Goal: Information Seeking & Learning: Find specific page/section

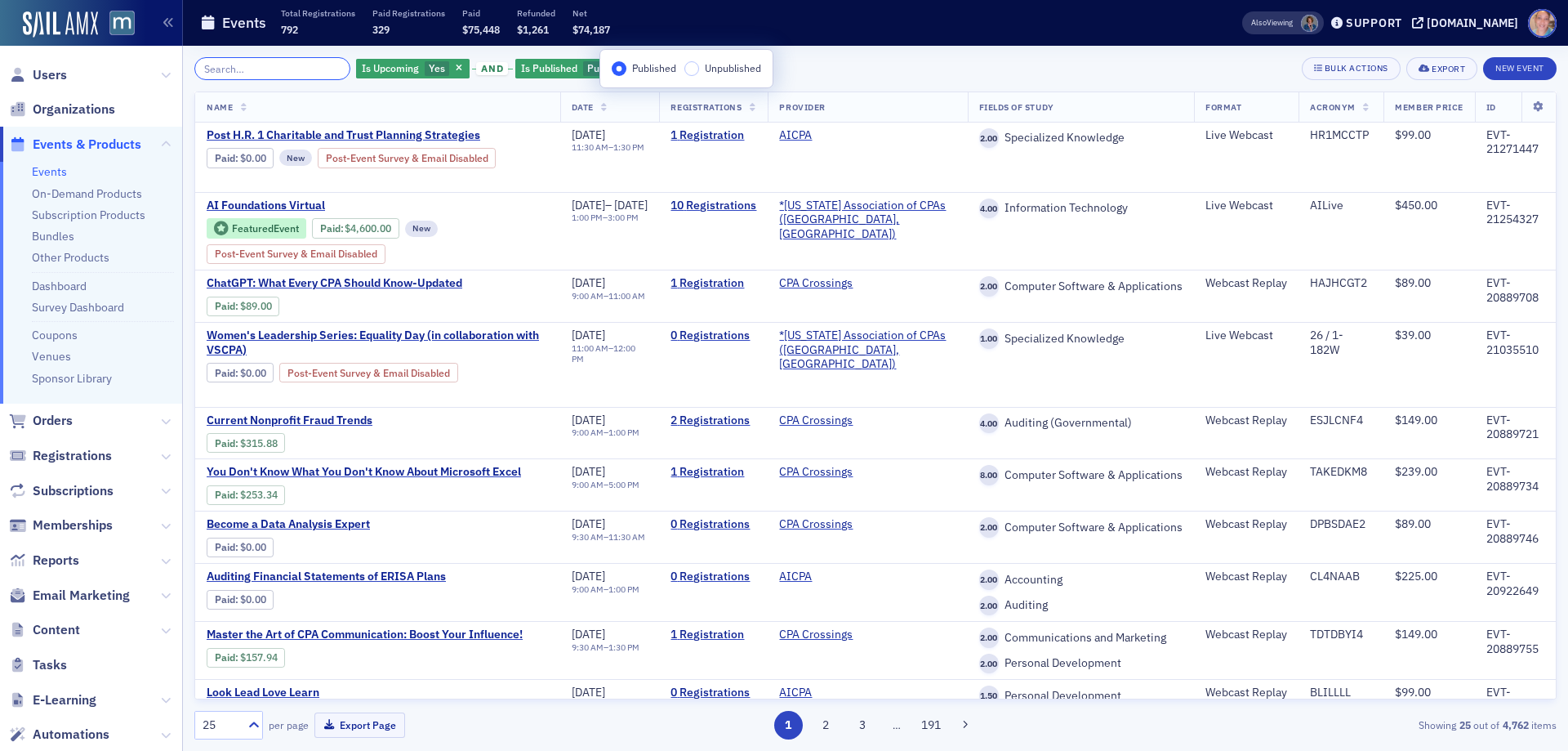
click at [273, 66] on input "search" at bounding box center [272, 69] width 156 height 23
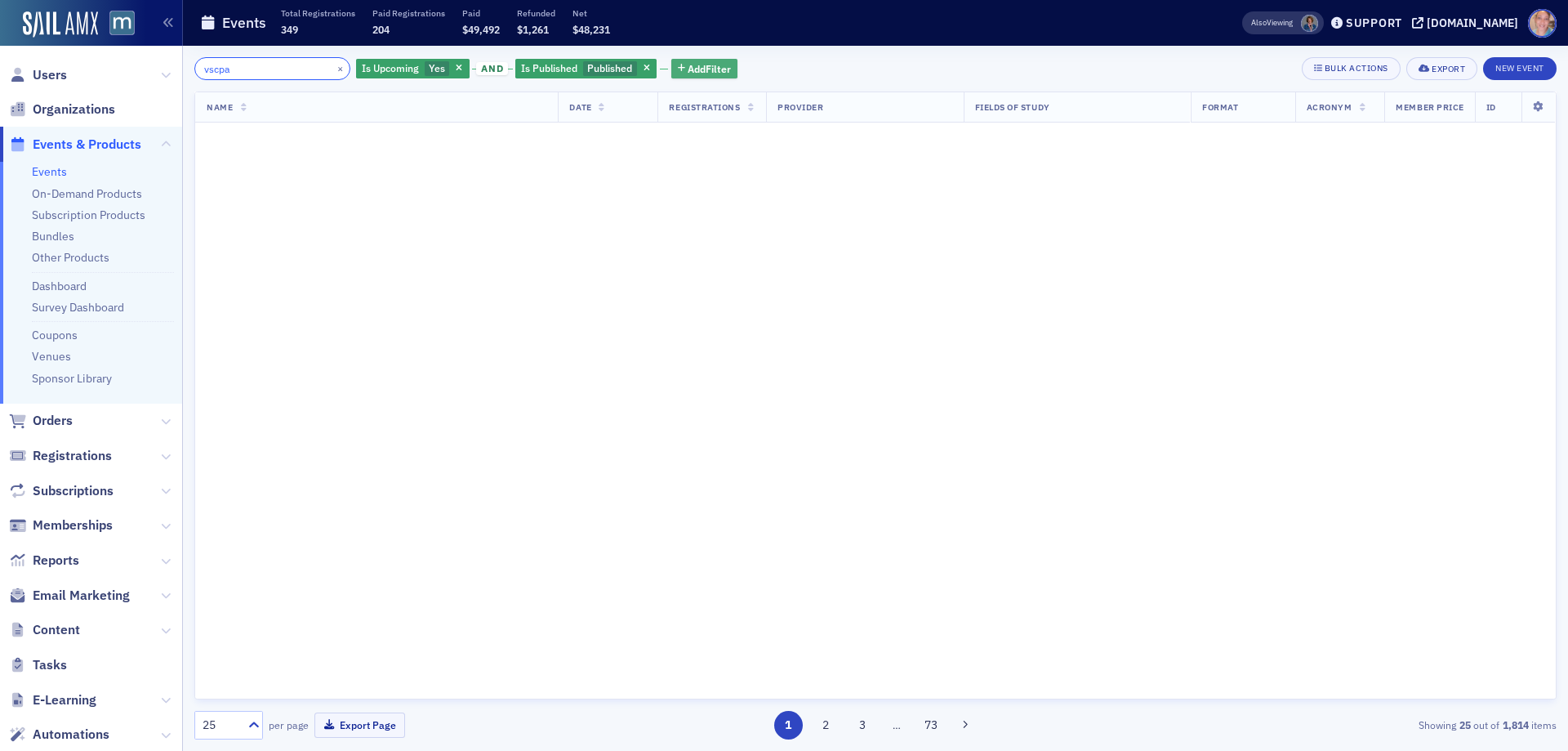
type input "vscpa"
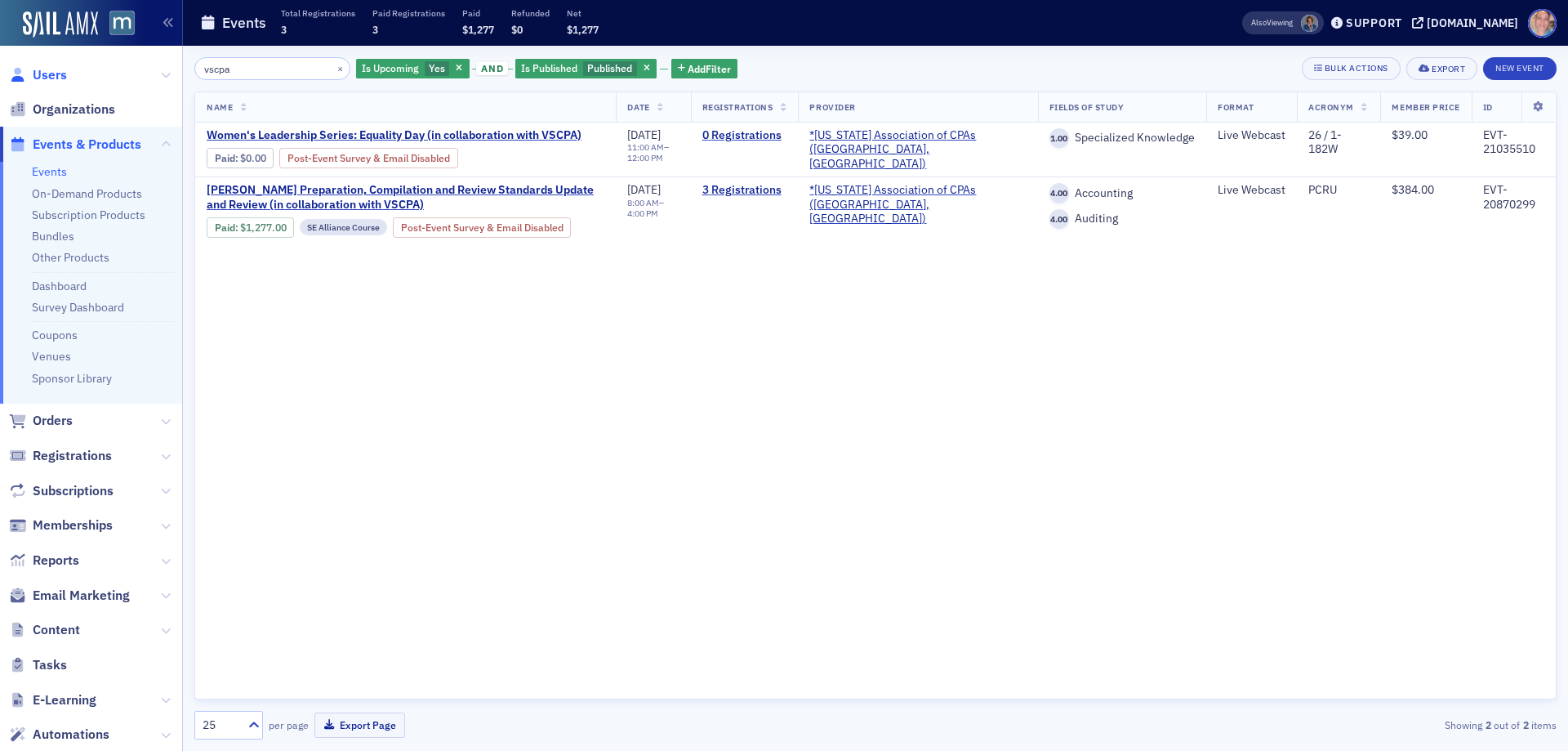
click at [56, 72] on span "Users" at bounding box center [50, 75] width 35 height 18
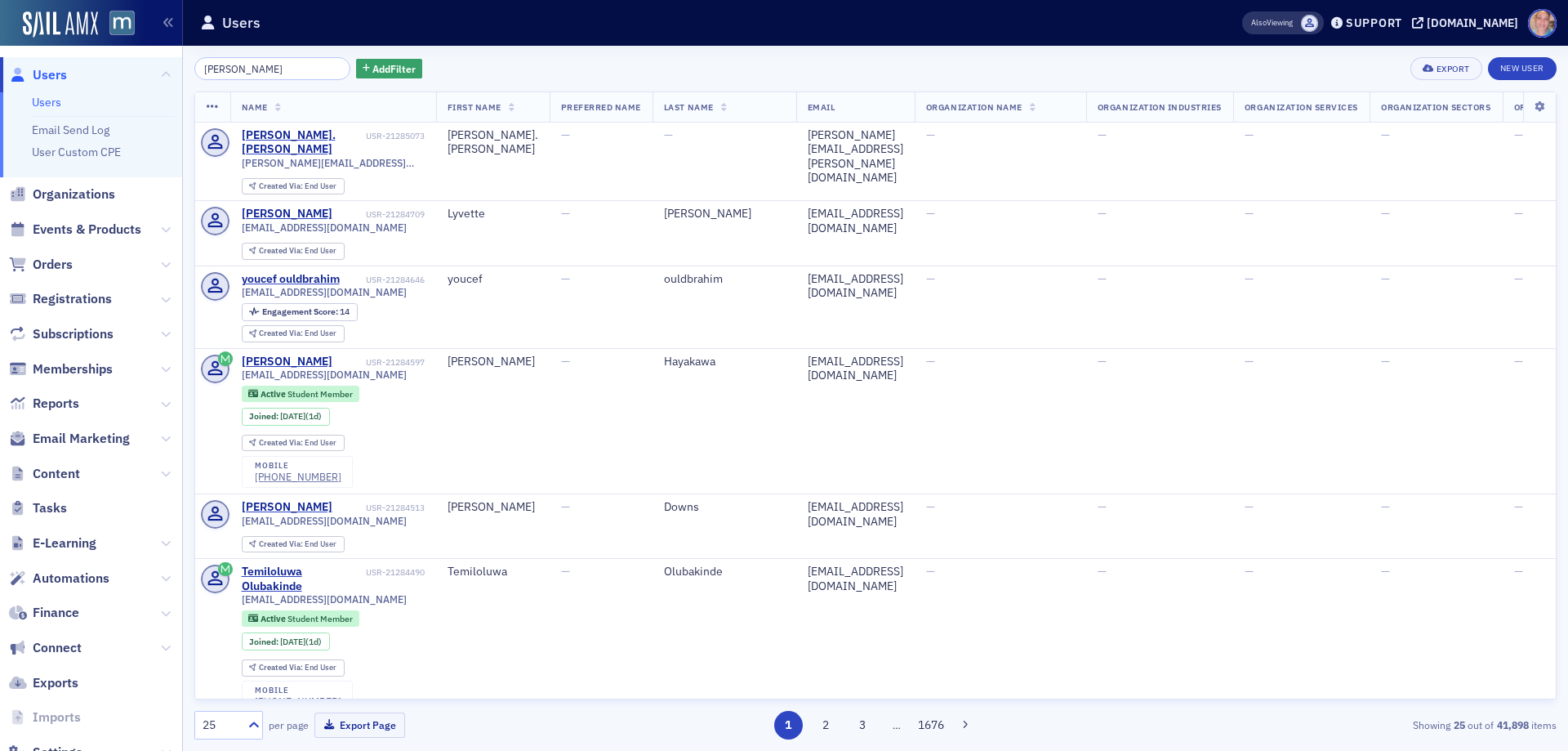
type input "[PERSON_NAME]"
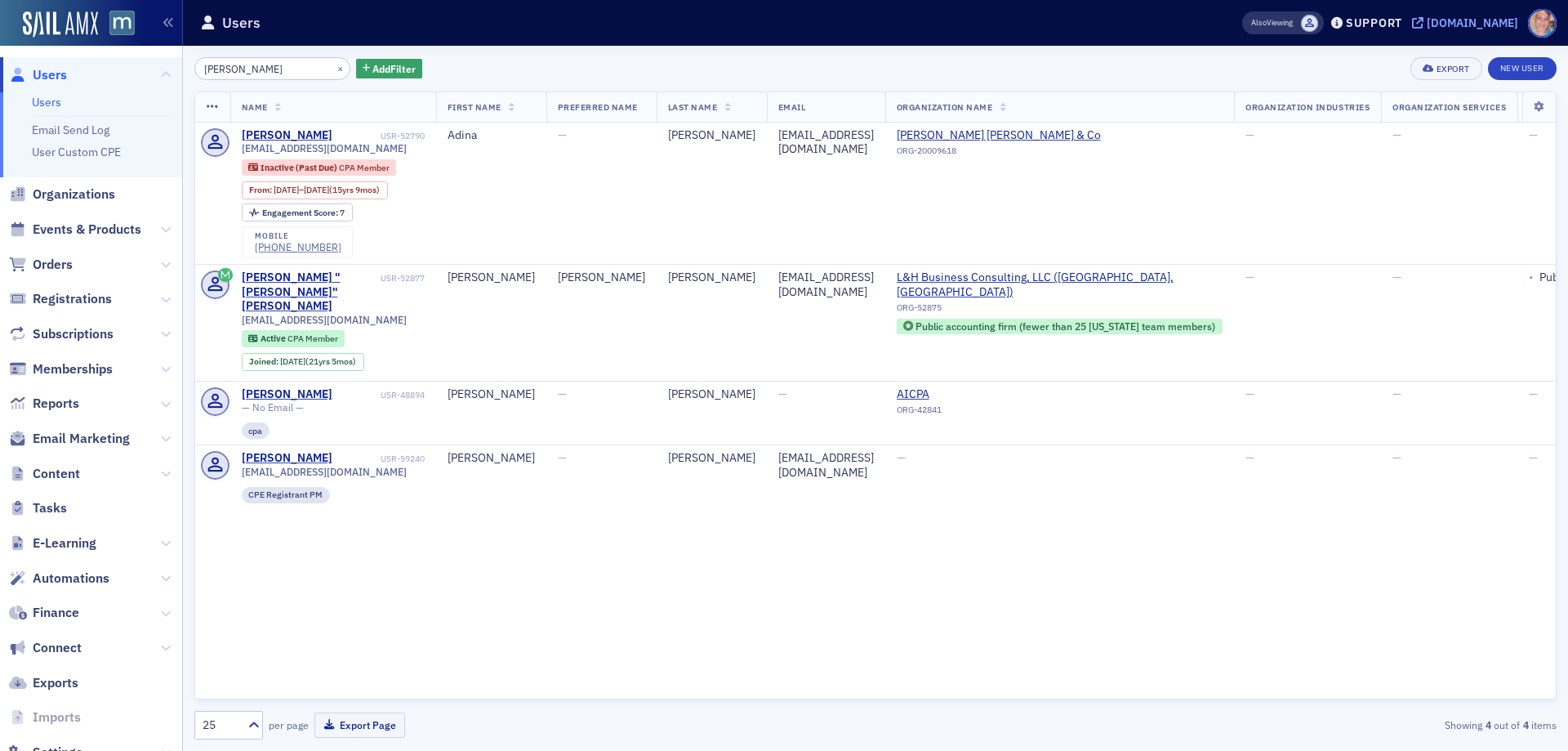
click at [1463, 22] on div "[DOMAIN_NAME]" at bounding box center [1473, 23] width 92 height 15
click at [333, 69] on button "×" at bounding box center [341, 68] width 15 height 15
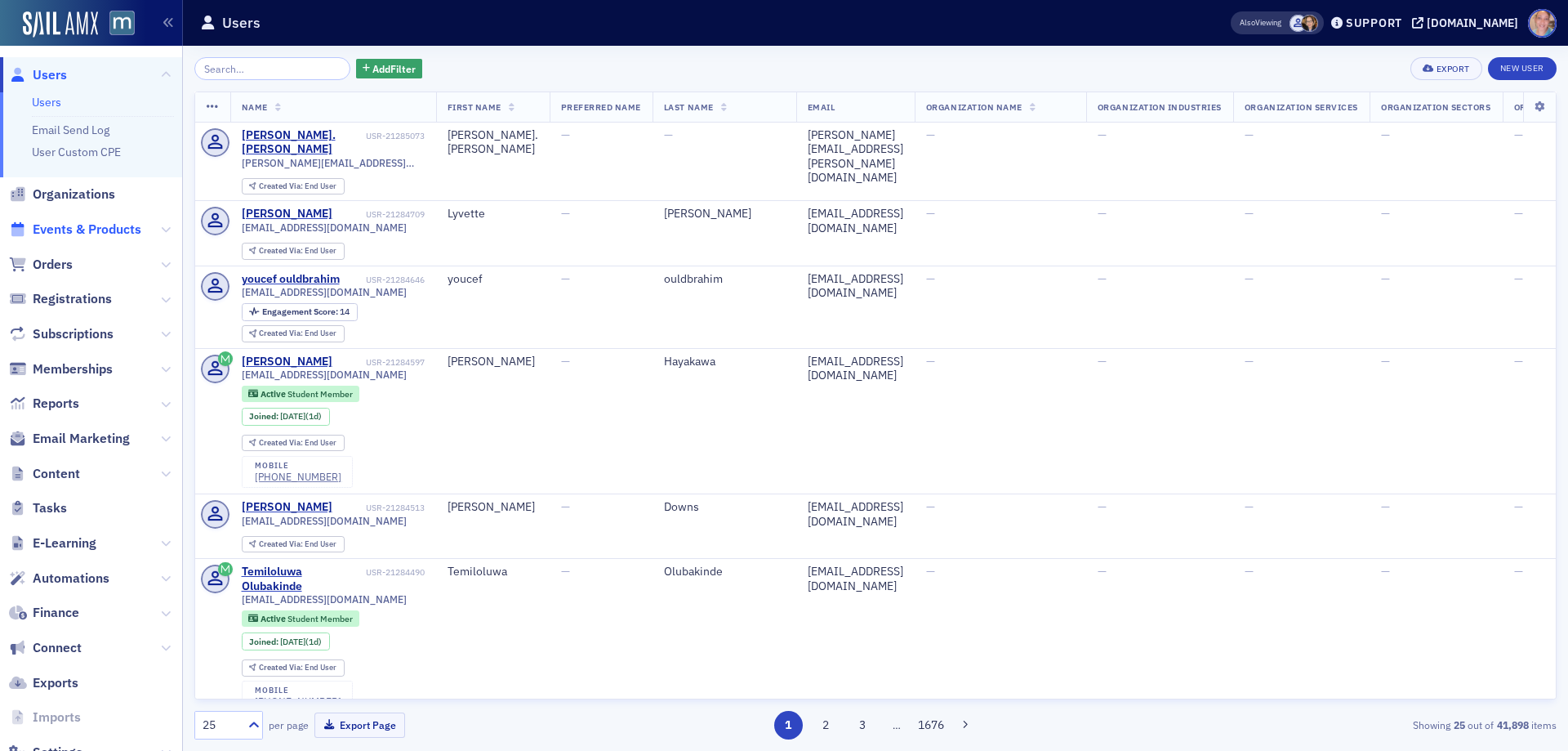
click at [123, 224] on span "Events & Products" at bounding box center [87, 229] width 109 height 18
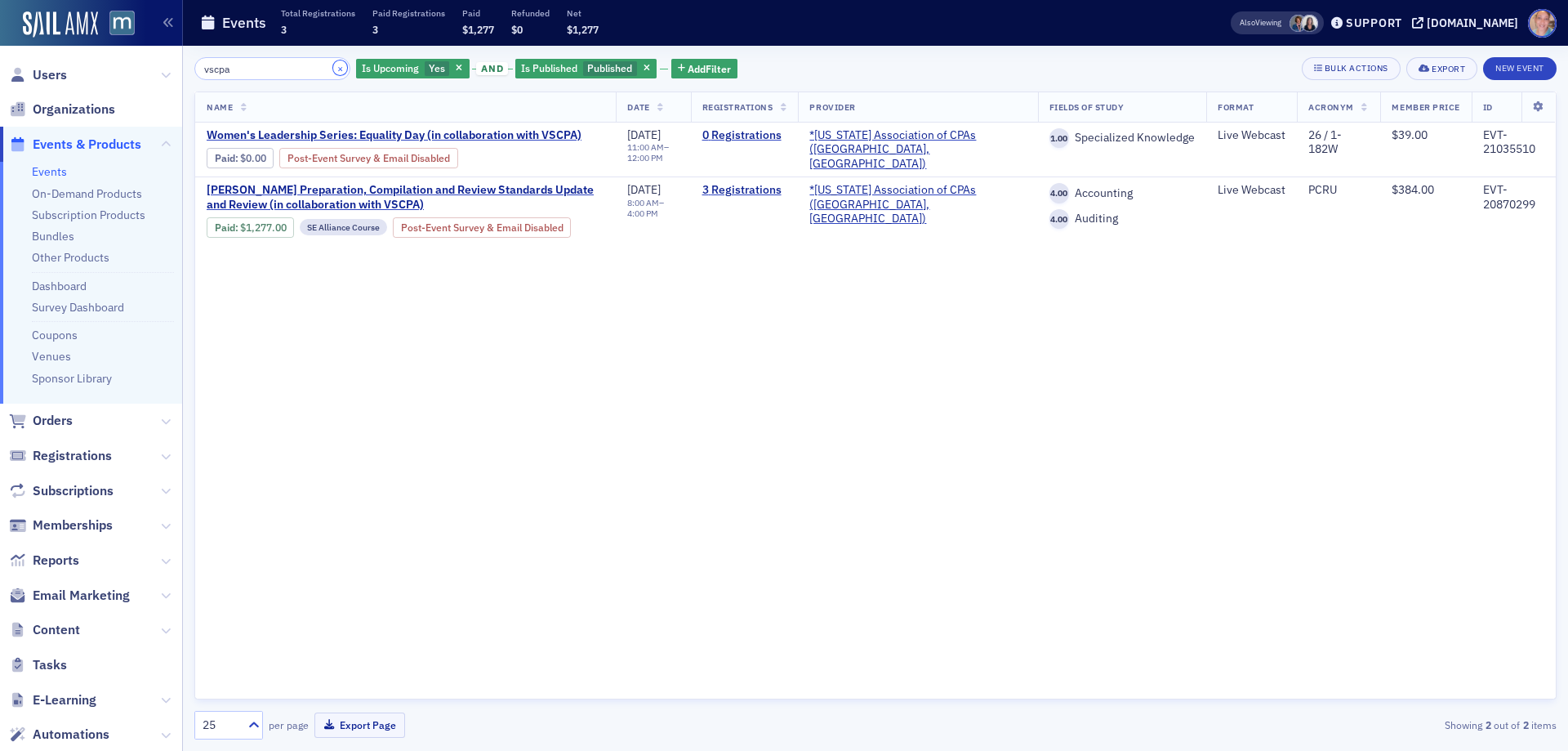
click at [333, 69] on button "×" at bounding box center [341, 68] width 15 height 15
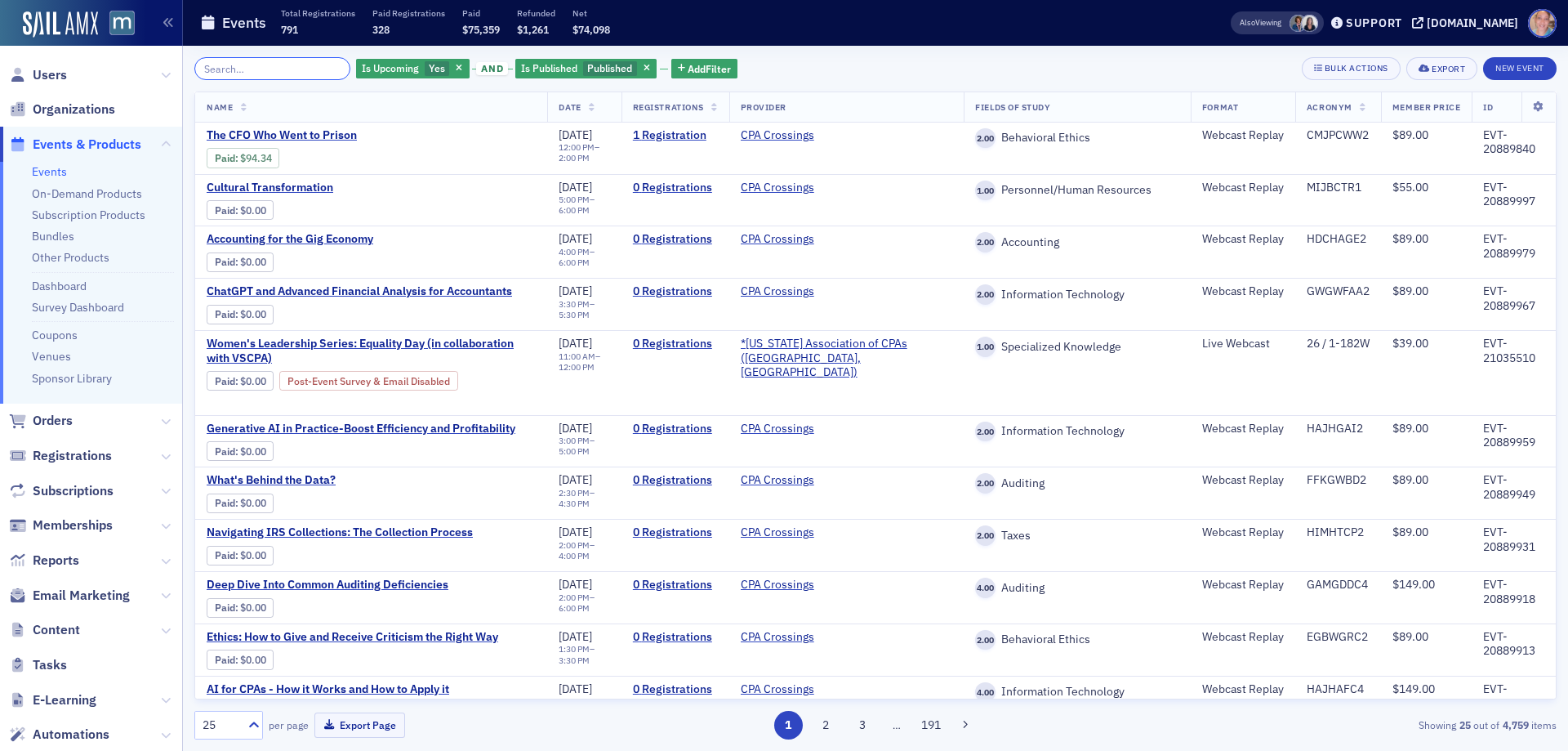
click at [285, 68] on input "search" at bounding box center [272, 69] width 156 height 23
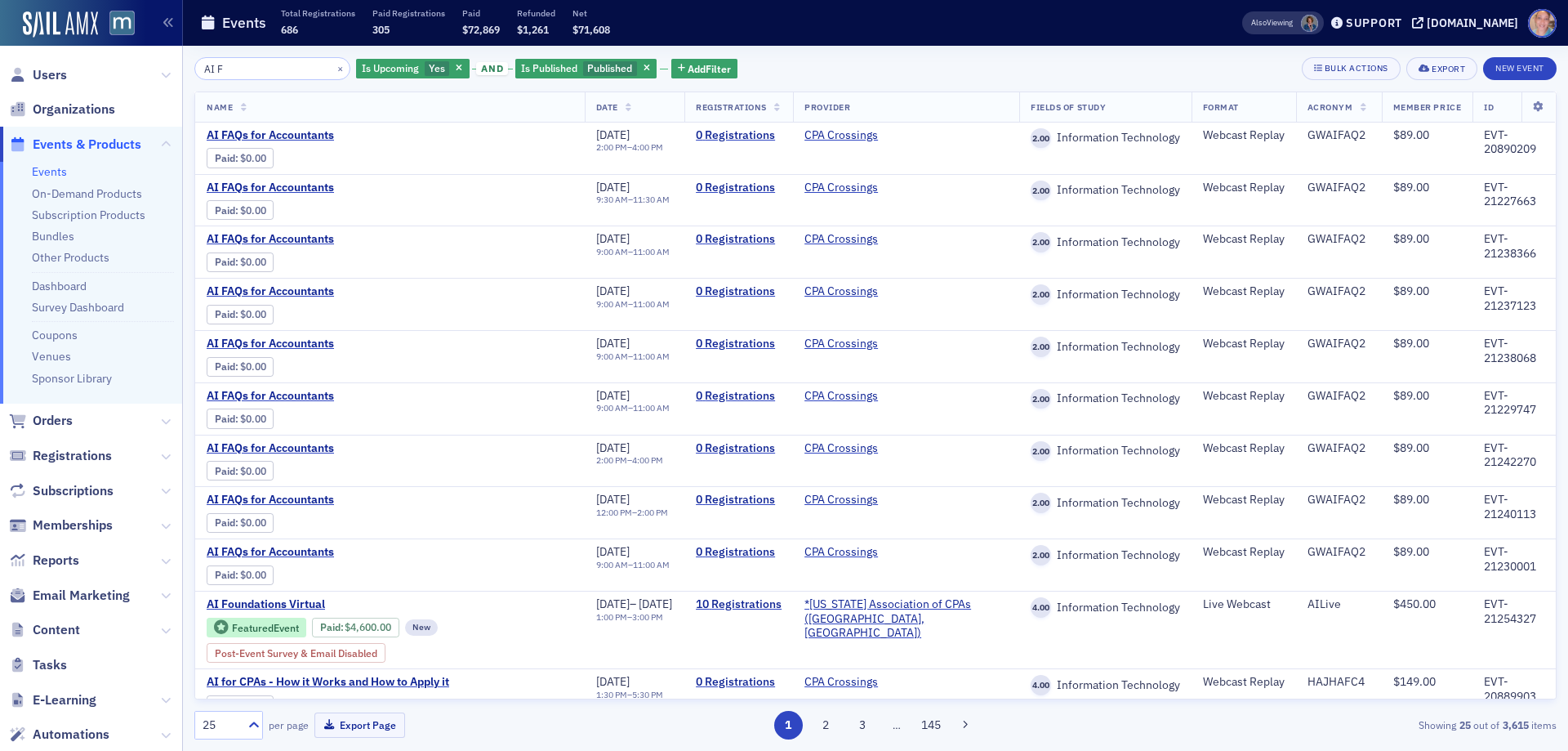
click at [275, 85] on div "AI F × Is Upcoming Yes and Is Published Published Add Filter Bulk Actions Expor…" at bounding box center [875, 398] width 1362 height 682
click at [268, 68] on input "AI F" at bounding box center [272, 69] width 156 height 23
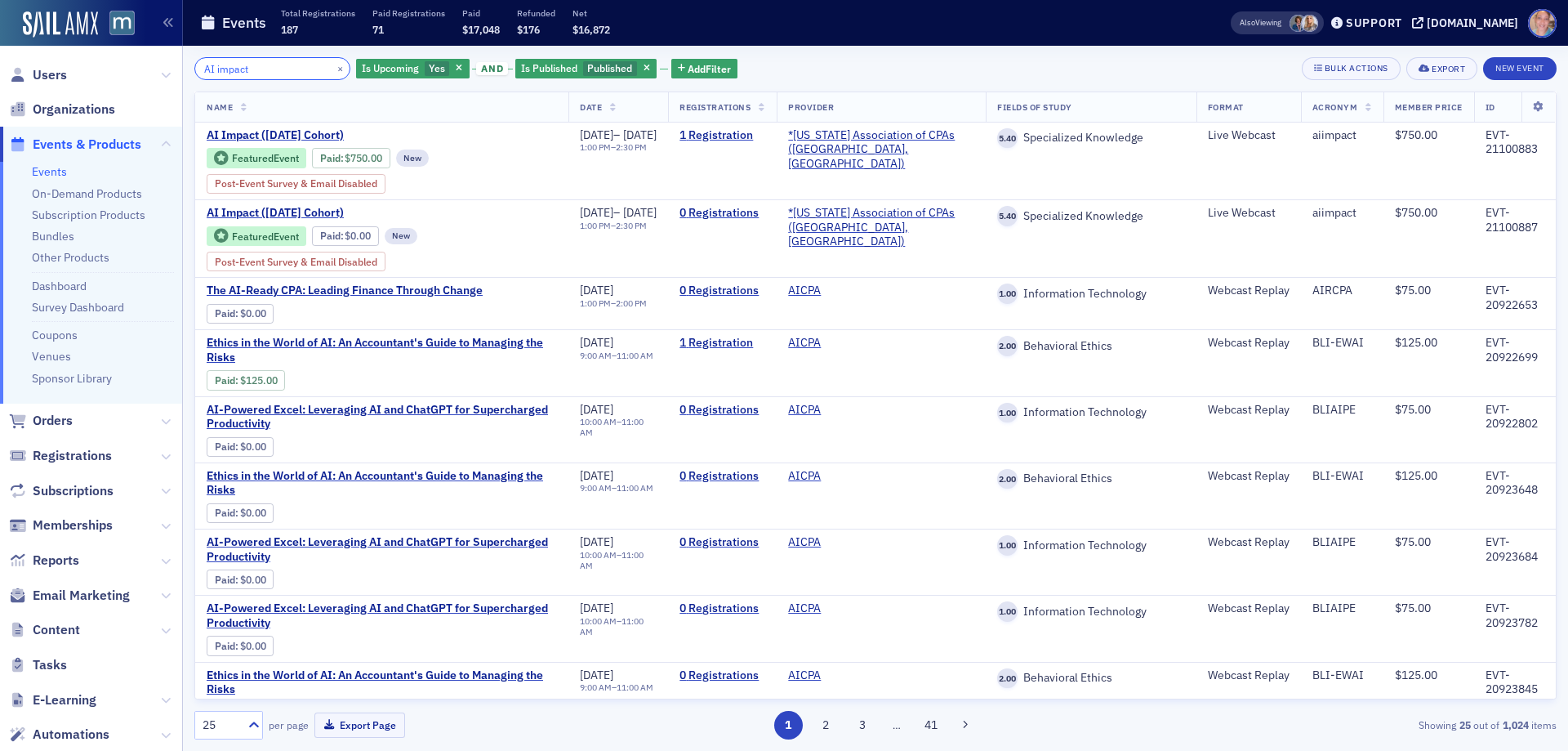
drag, startPoint x: 282, startPoint y: 68, endPoint x: 8, endPoint y: 85, distance: 274.5
click at [8, 85] on div "Users Organizations Events & Products Events On-Demand Products Subscription Pr…" at bounding box center [784, 376] width 1568 height 751
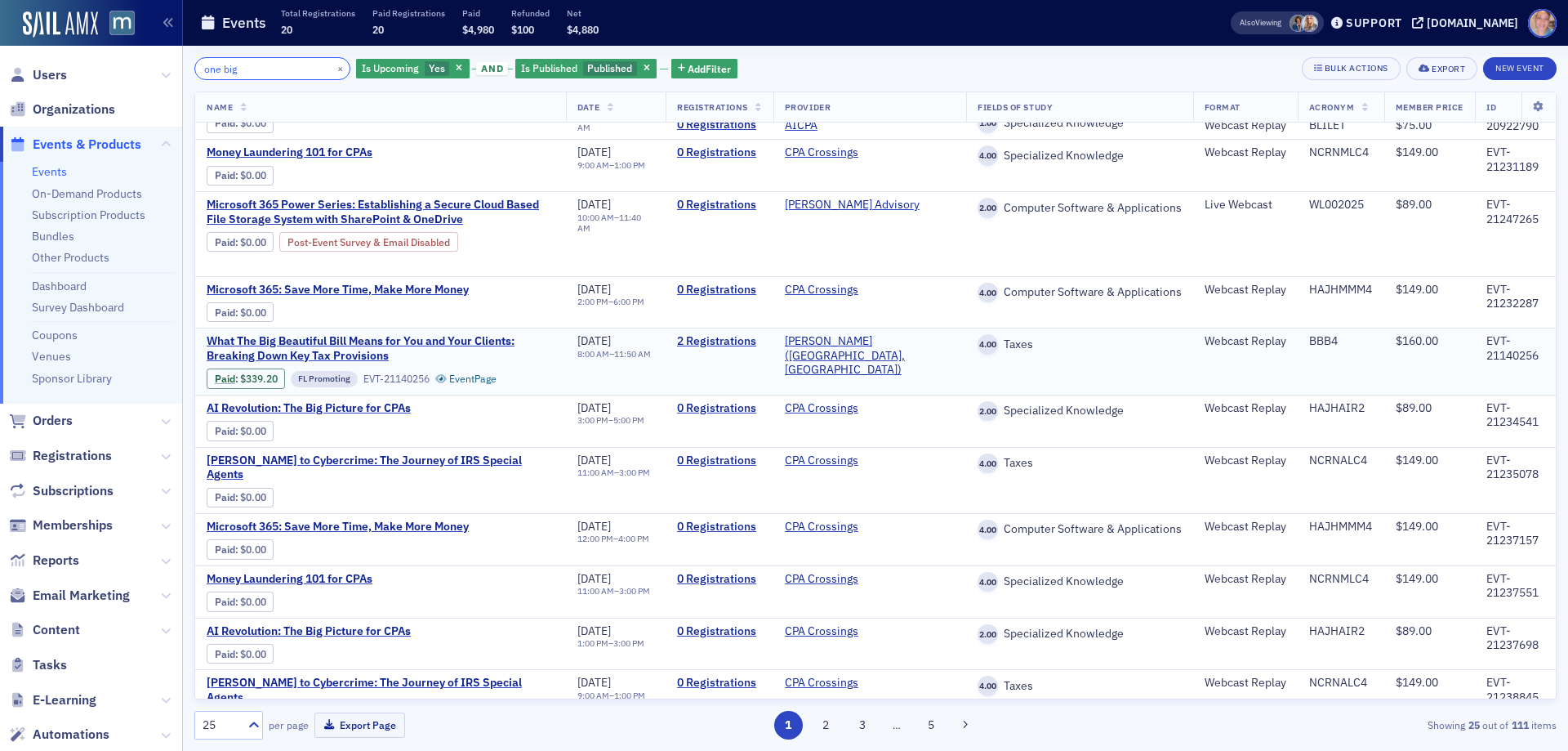
scroll to position [653, 0]
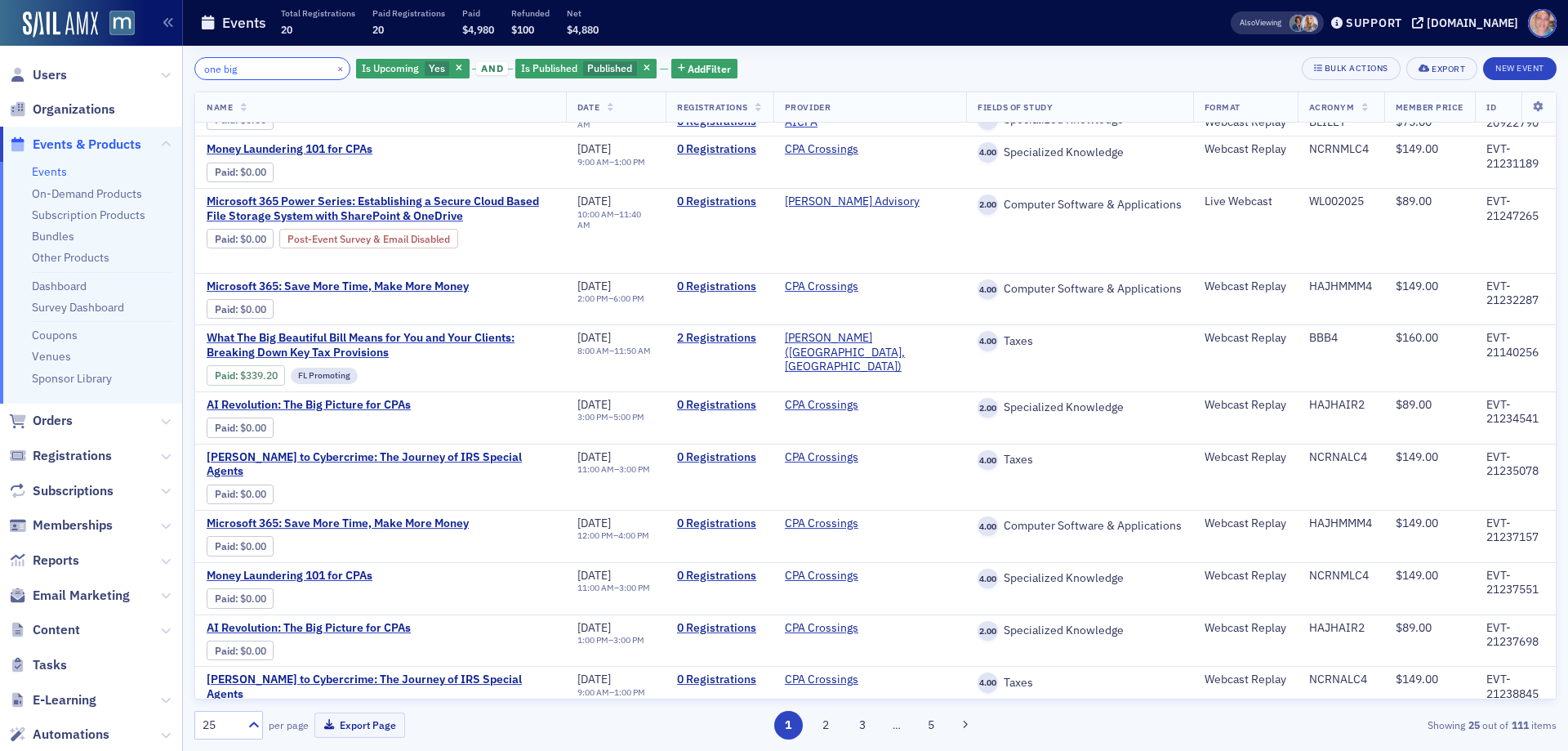
type input "one big"
drag, startPoint x: 255, startPoint y: 65, endPoint x: 117, endPoint y: 63, distance: 138.0
click at [118, 63] on div "Users Organizations Events & Products Events On-Demand Products Subscription Pr…" at bounding box center [784, 376] width 1568 height 751
click at [218, 69] on input "one big" at bounding box center [272, 69] width 156 height 23
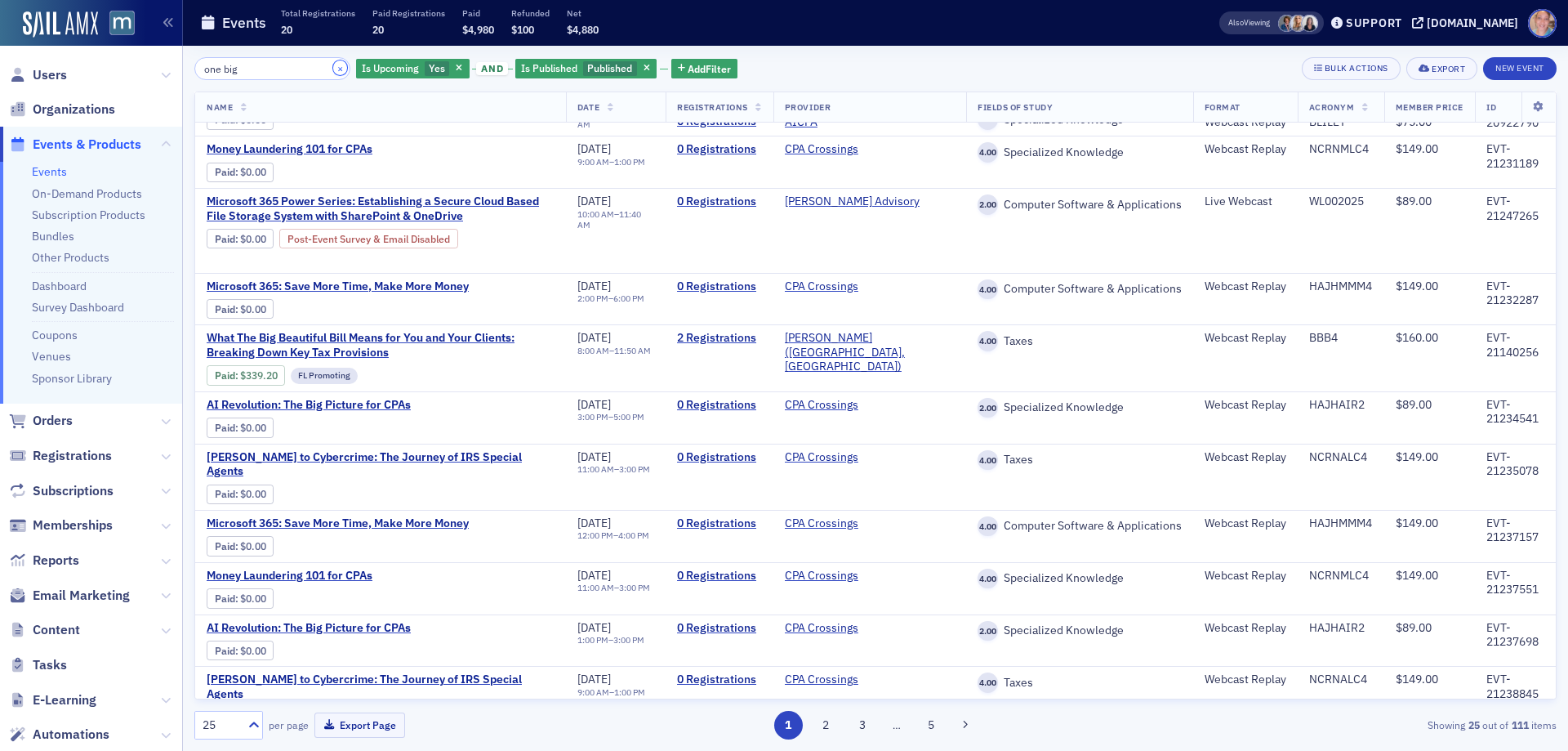
click at [333, 69] on button "×" at bounding box center [341, 68] width 15 height 15
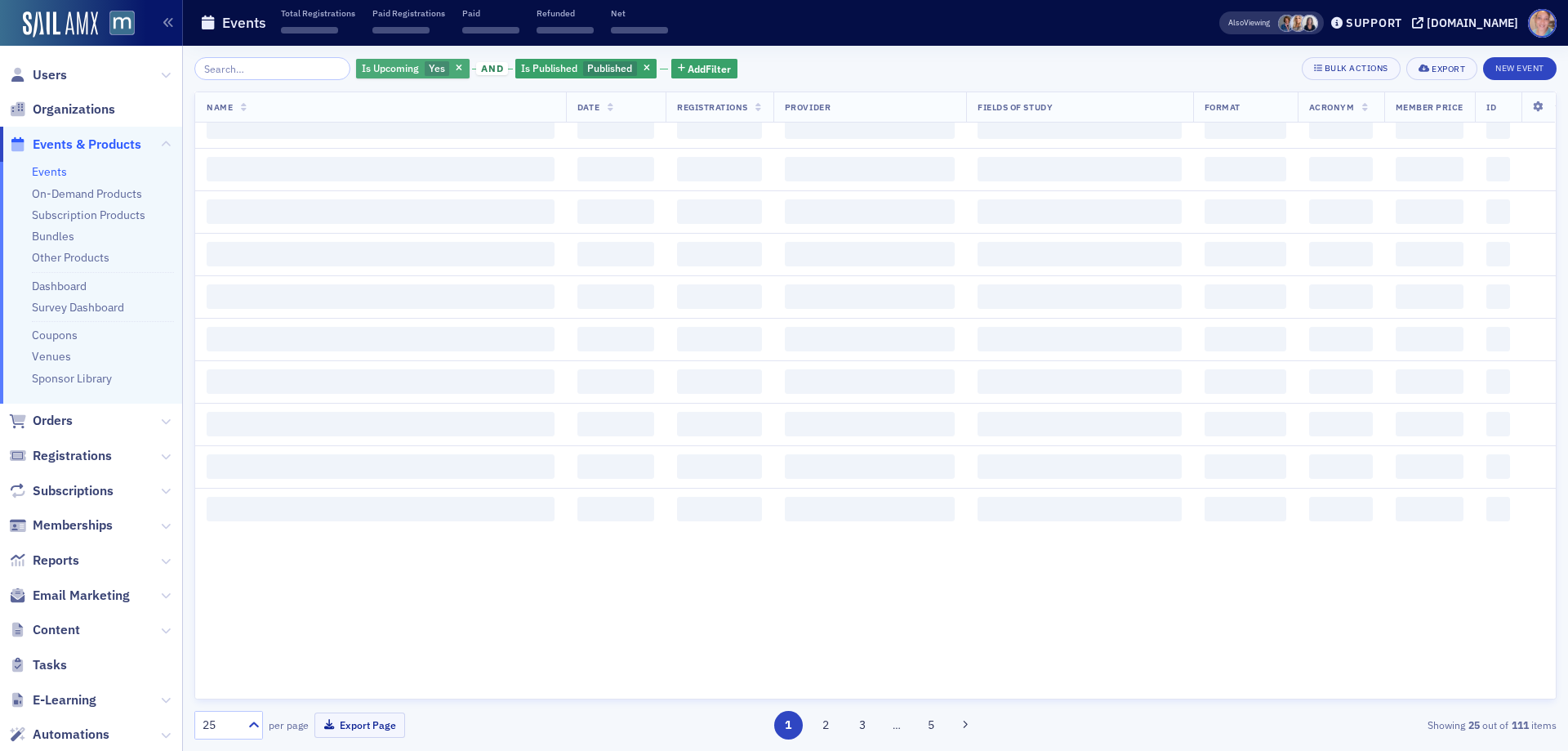
click at [429, 63] on span "Yes" at bounding box center [436, 68] width 16 height 13
click at [286, 67] on input "search" at bounding box center [272, 69] width 156 height 23
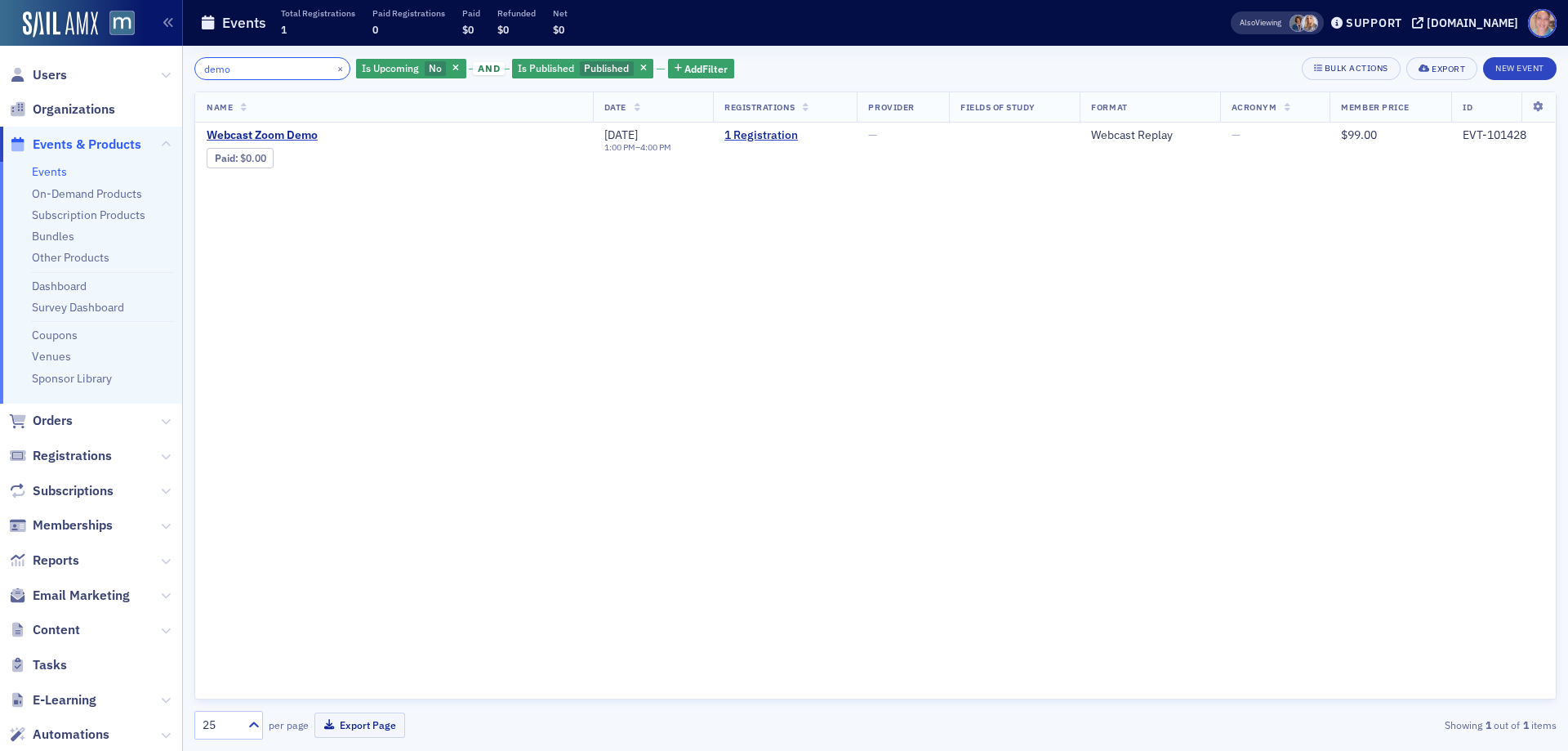
type input "demo"
click at [53, 172] on link "Events" at bounding box center [49, 172] width 35 height 15
click at [641, 71] on icon "button" at bounding box center [644, 69] width 7 height 9
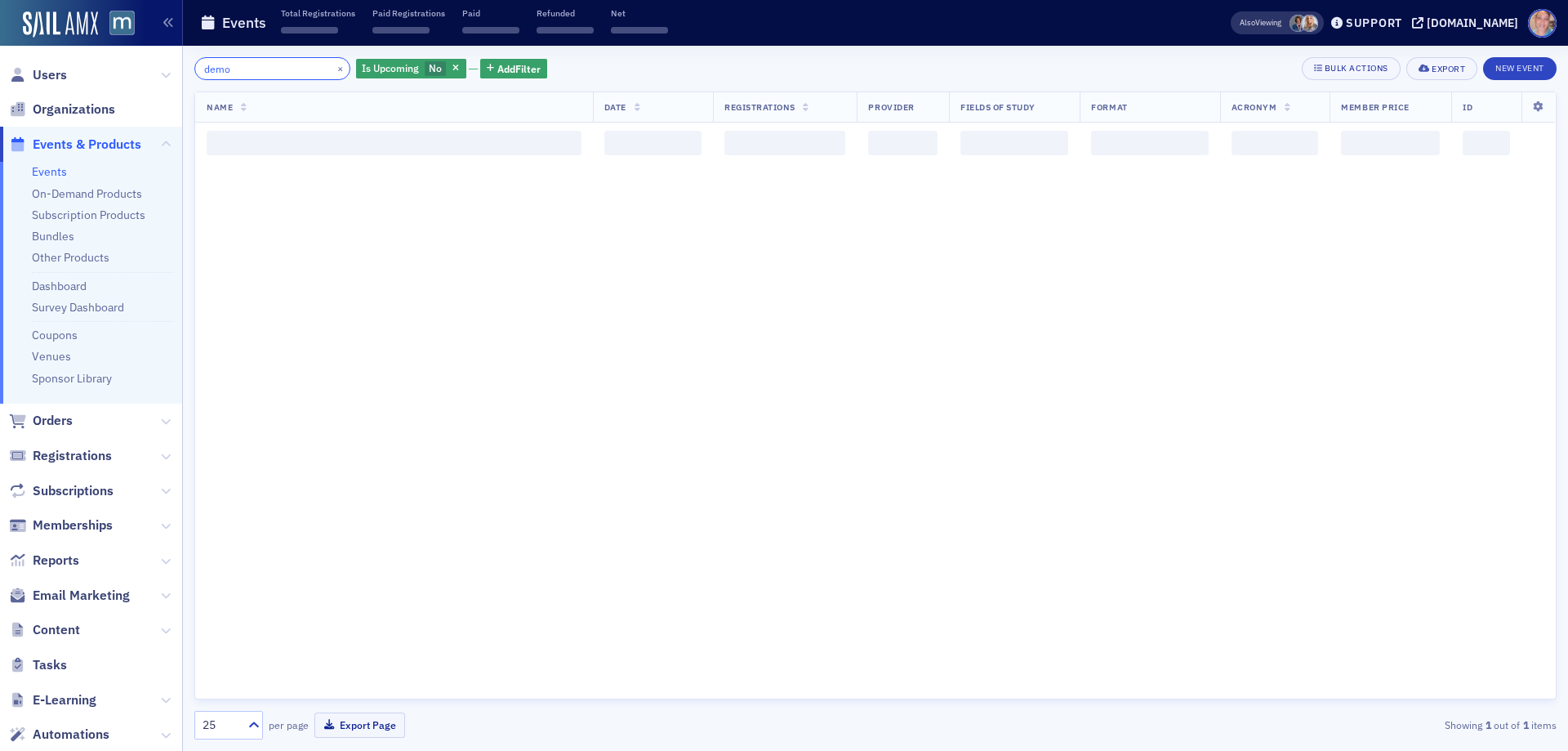
click at [257, 72] on input "demo" at bounding box center [272, 69] width 156 height 23
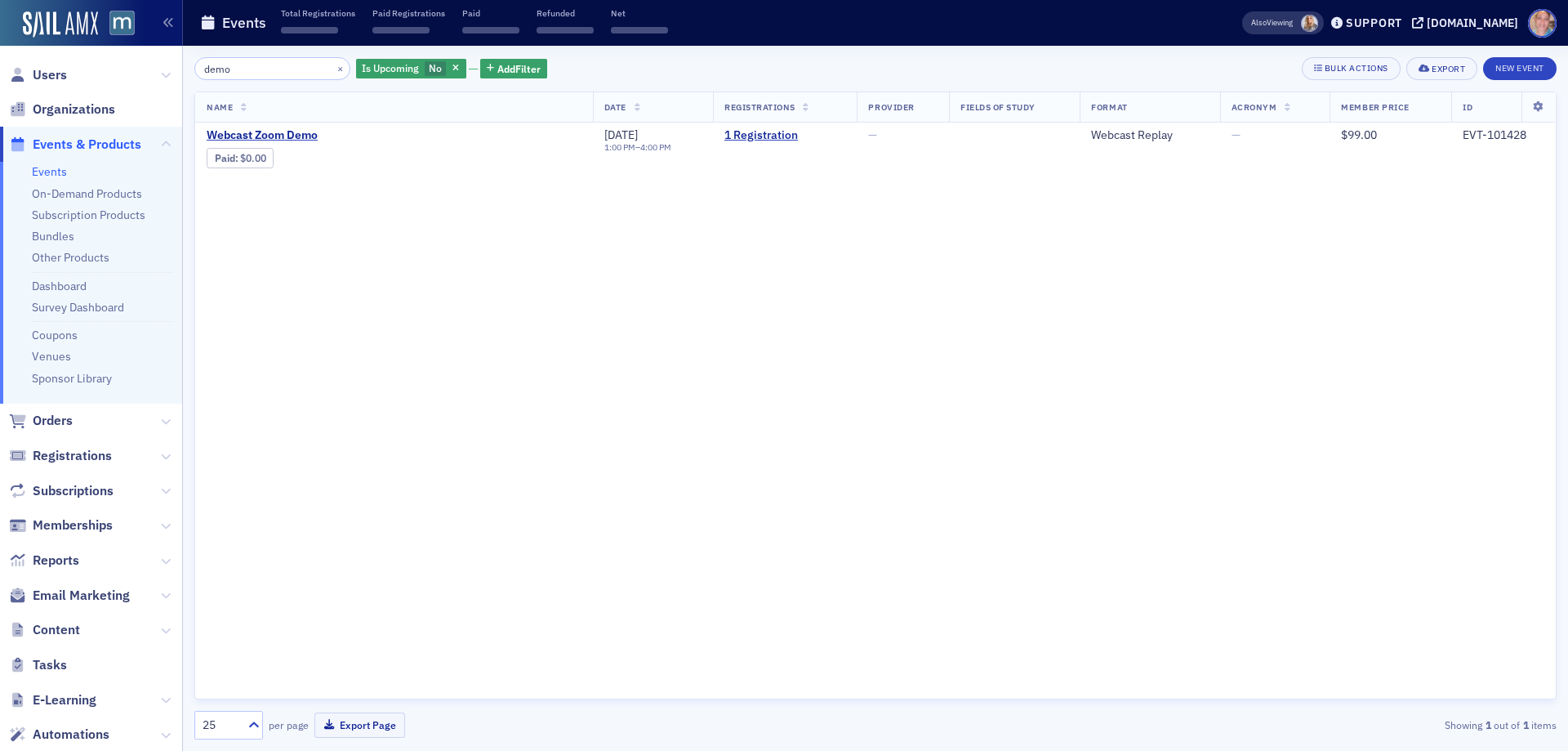
click at [254, 72] on input "demo" at bounding box center [272, 69] width 156 height 23
click at [429, 70] on span "No" at bounding box center [435, 68] width 13 height 13
click at [470, 68] on input "Yes" at bounding box center [467, 69] width 15 height 15
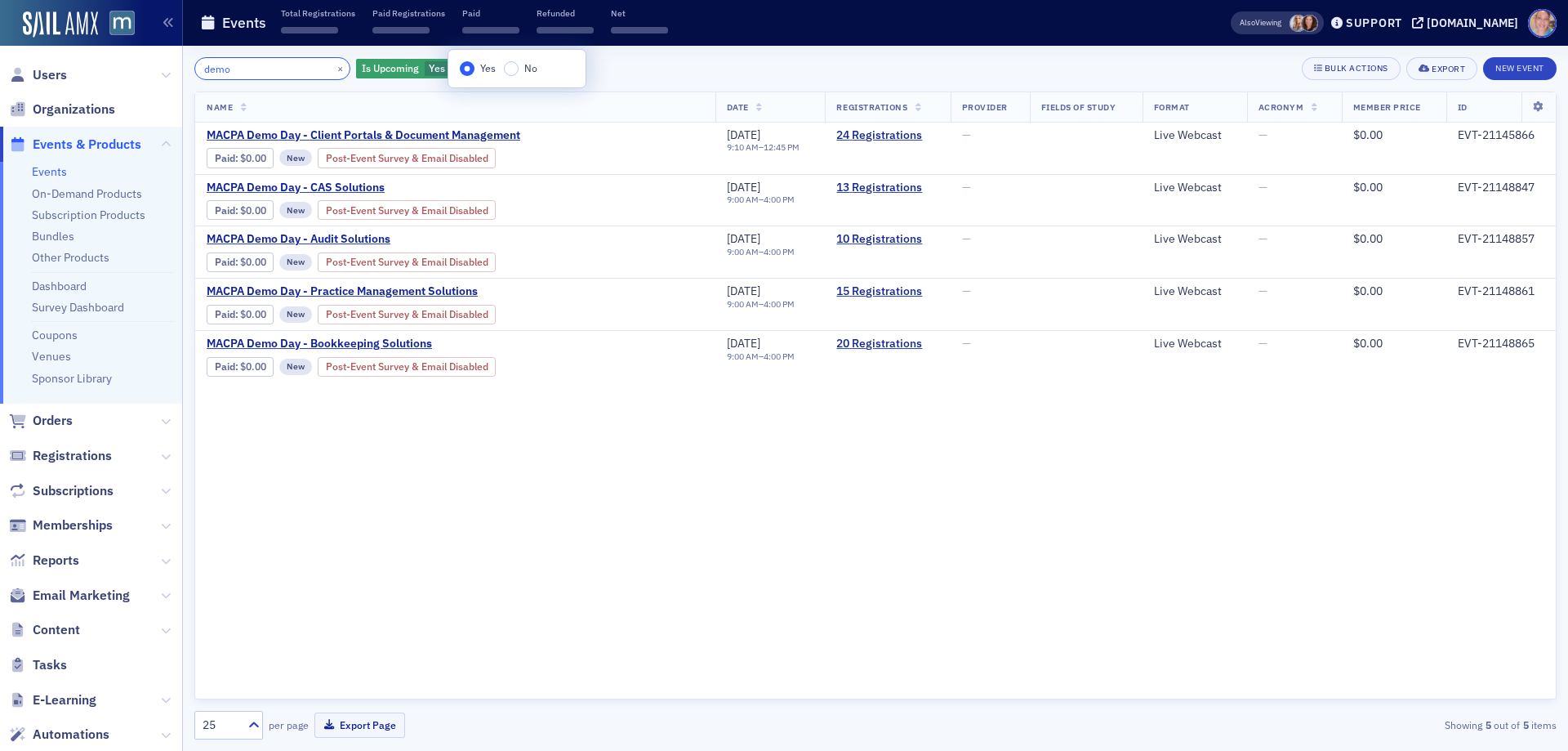
click at [246, 65] on input "demo" at bounding box center [272, 69] width 156 height 23
